Goal: Information Seeking & Learning: Learn about a topic

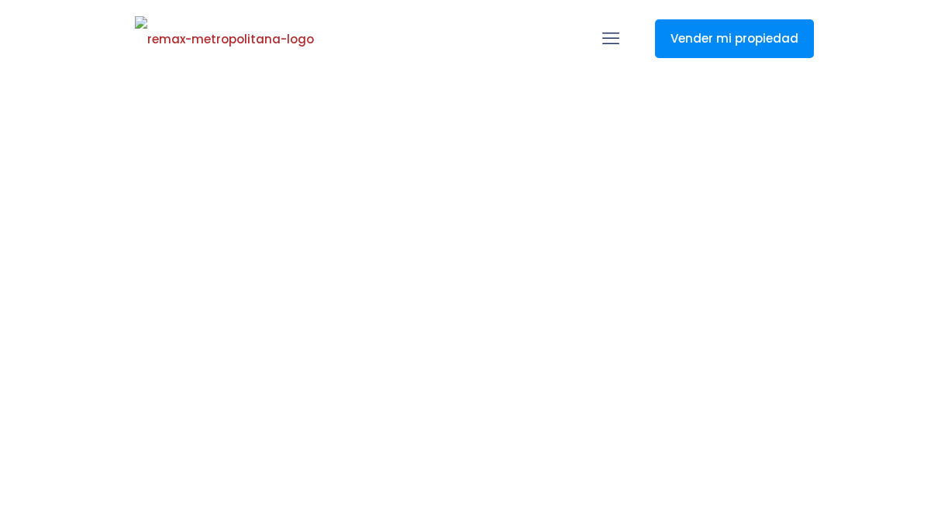
select select
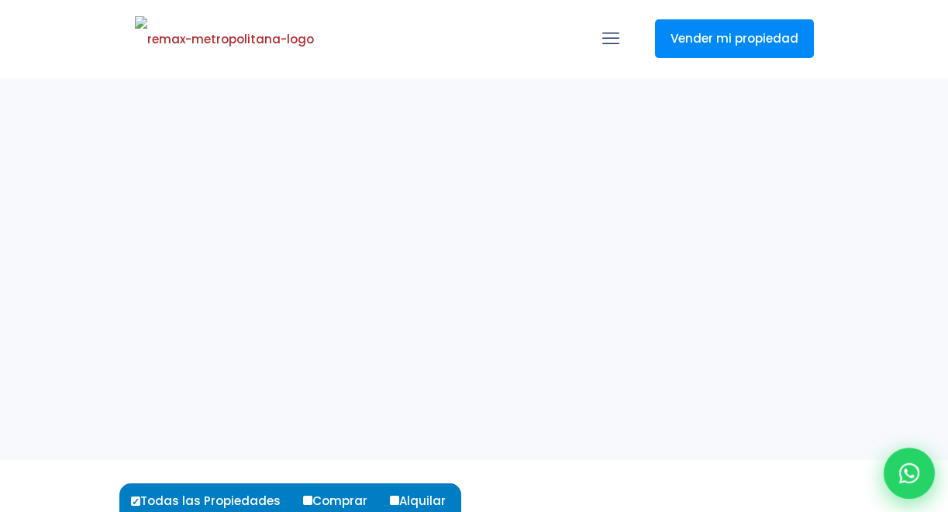
click at [908, 467] on icon at bounding box center [909, 473] width 20 height 20
